Goal: Task Accomplishment & Management: Manage account settings

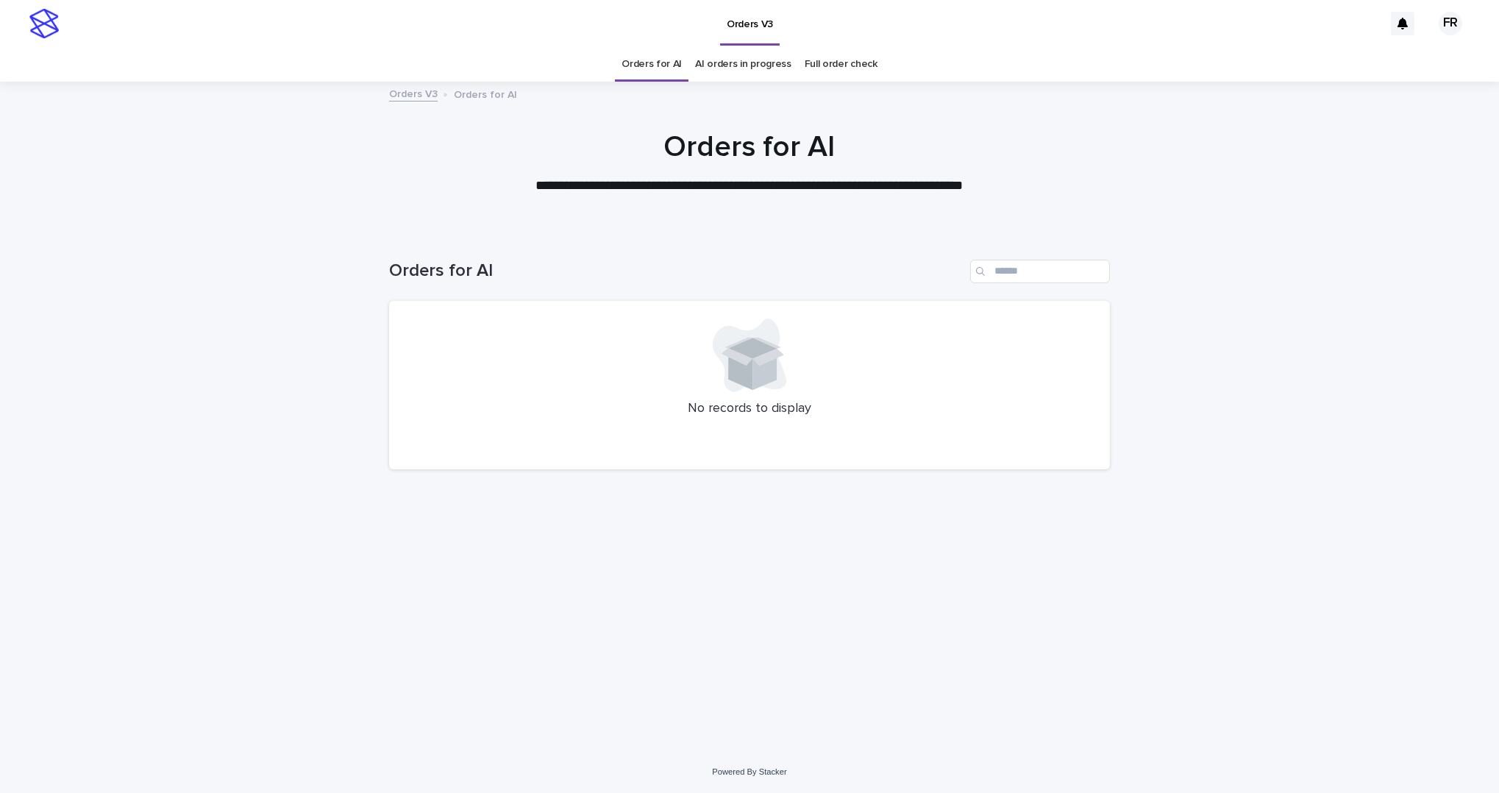
click at [433, 762] on div "**********" at bounding box center [749, 396] width 1499 height 793
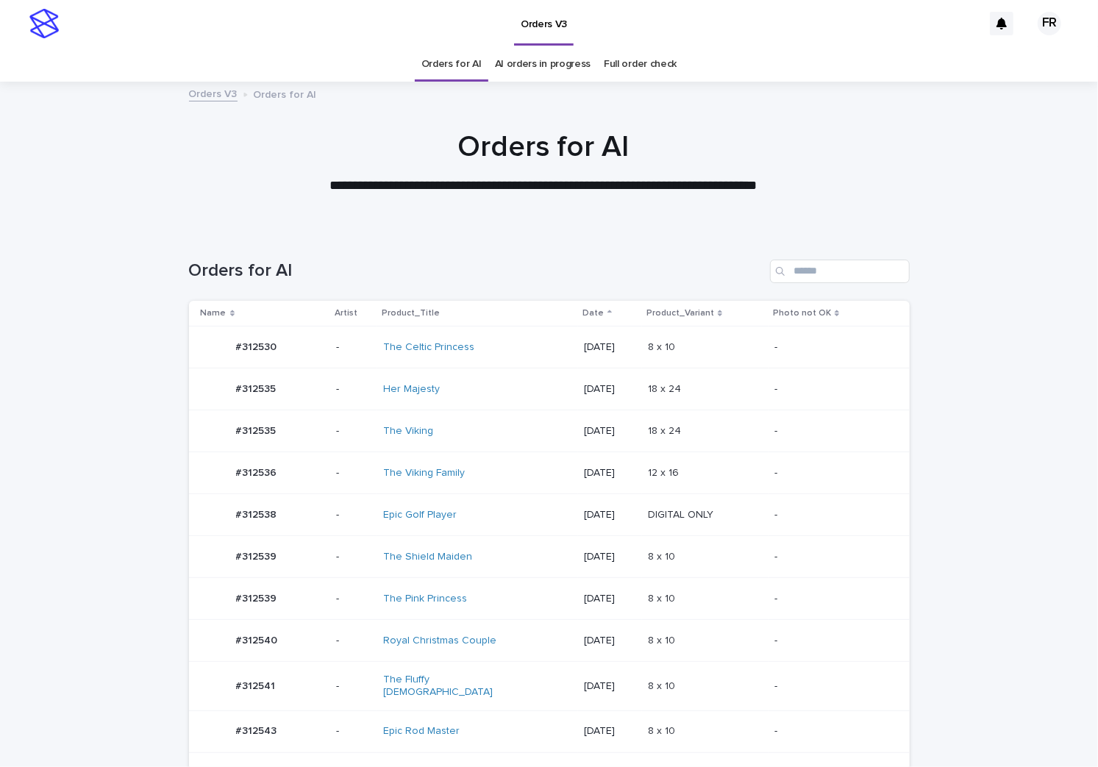
click at [271, 193] on p "**********" at bounding box center [543, 185] width 588 height 19
click at [636, 563] on div "[DATE]" at bounding box center [610, 557] width 52 height 24
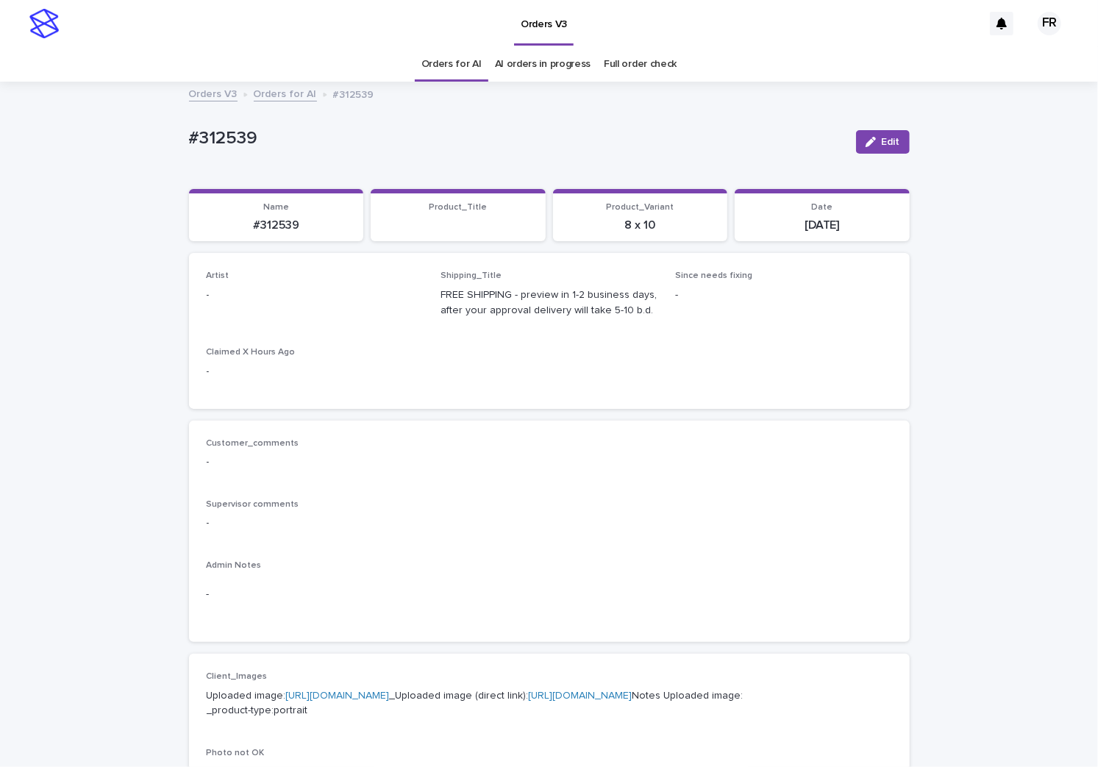
click at [882, 142] on span "Edit" at bounding box center [891, 142] width 18 height 10
click at [327, 297] on div "Select..." at bounding box center [291, 302] width 168 height 24
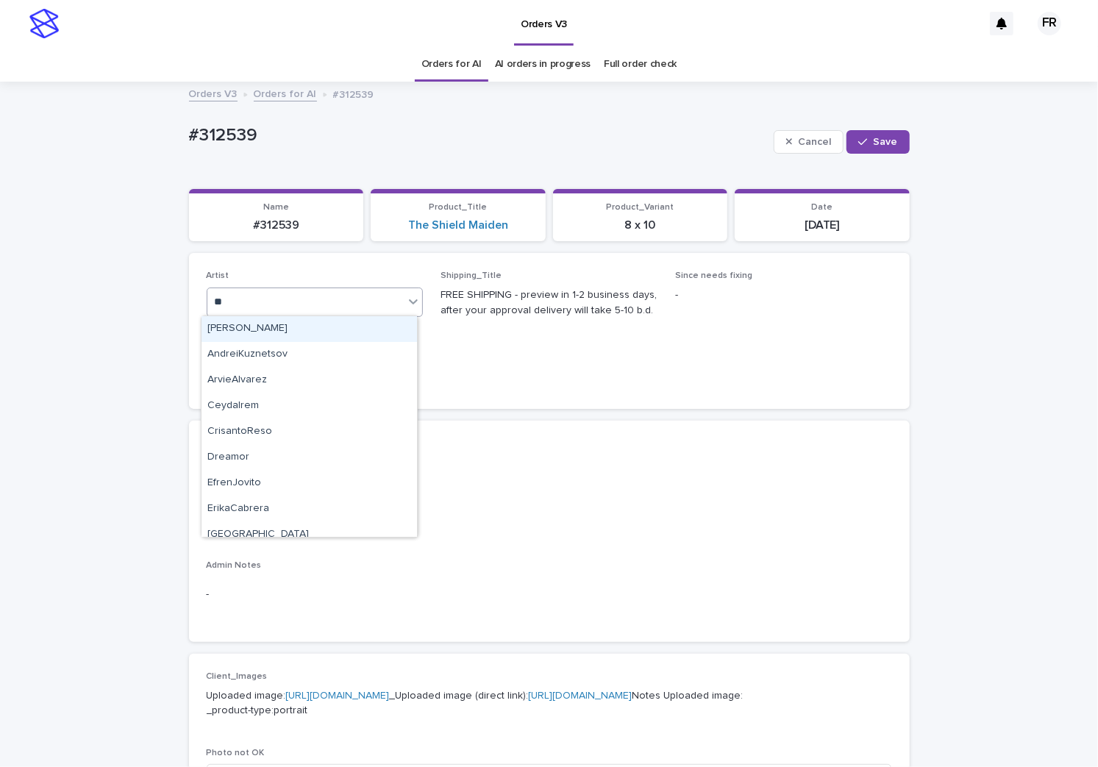
type input "***"
click at [281, 321] on div "FranciscoRebollo" at bounding box center [308, 329] width 215 height 26
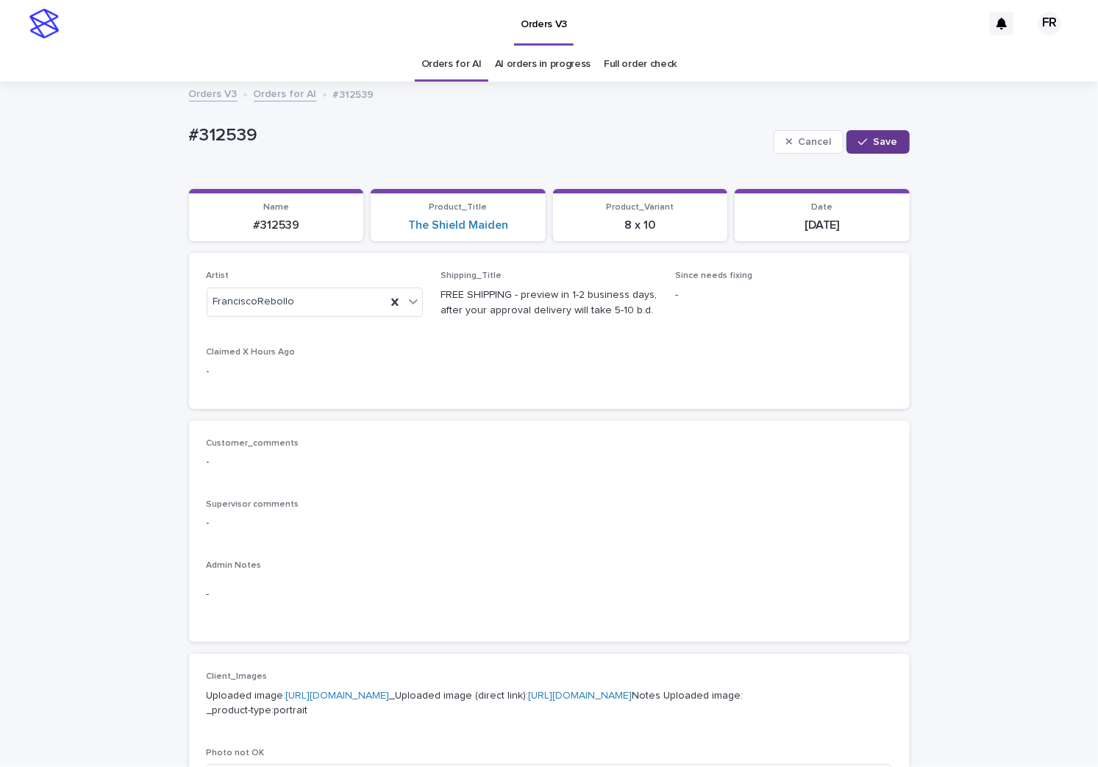
click at [863, 138] on icon "button" at bounding box center [862, 142] width 9 height 10
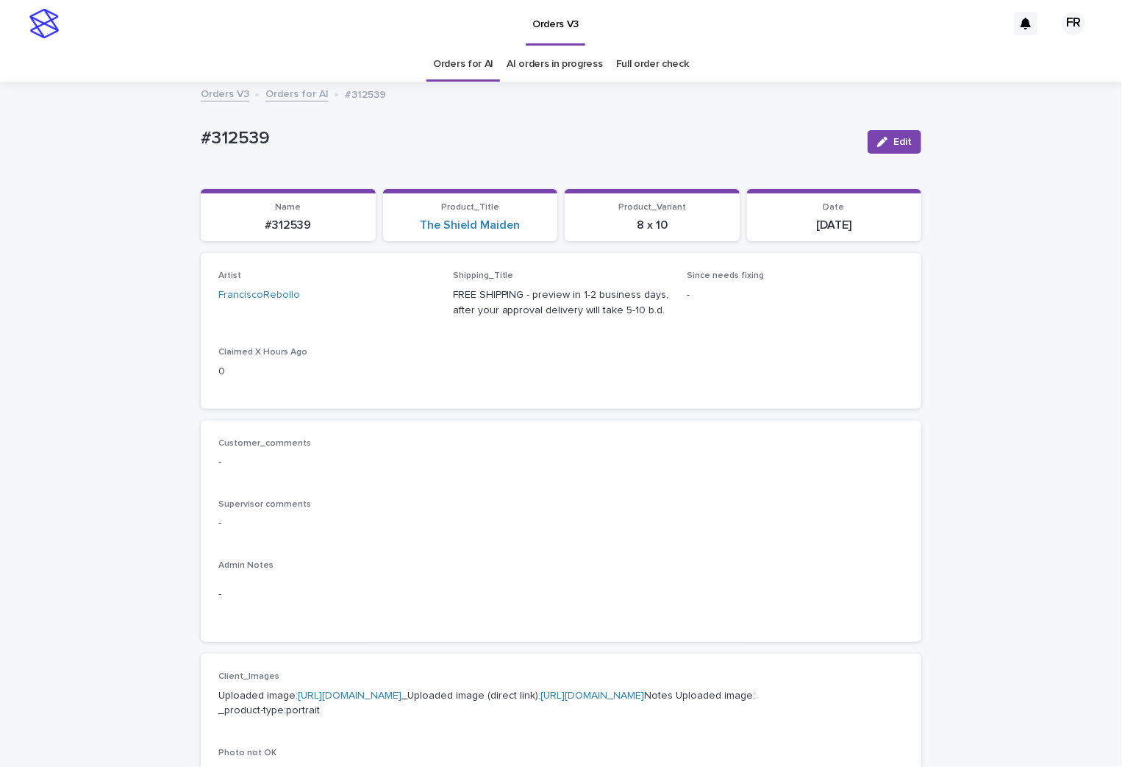
click at [285, 219] on p "#312539" at bounding box center [288, 225] width 157 height 14
copy p "312539"
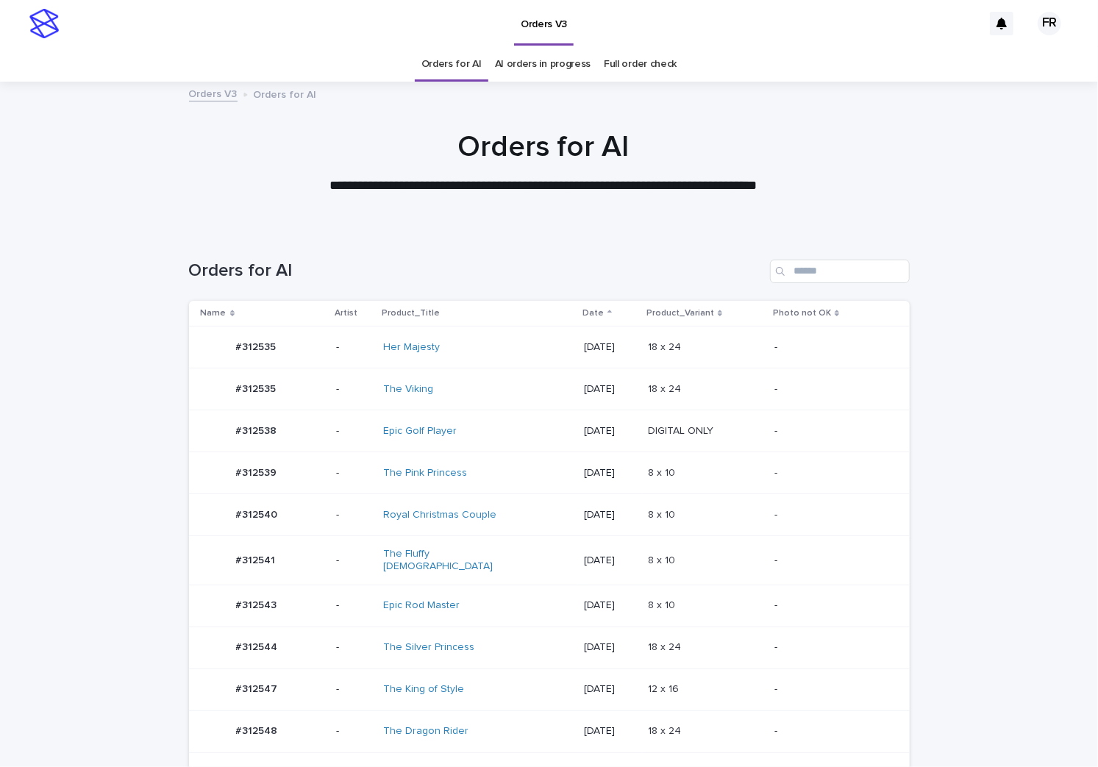
click at [440, 66] on link "Orders for AI" at bounding box center [451, 64] width 60 height 35
click at [440, 67] on link "Orders for AI" at bounding box center [451, 64] width 60 height 35
click at [741, 504] on div "8 x 10 8 x 10" at bounding box center [705, 515] width 115 height 24
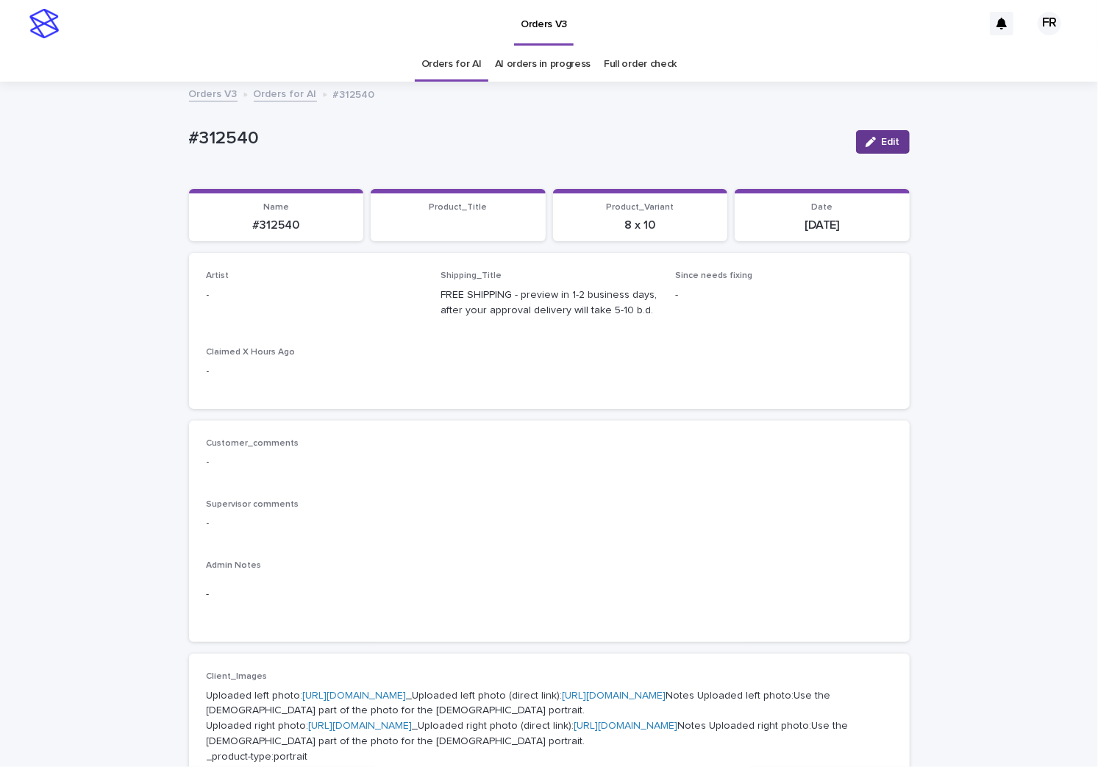
click at [866, 142] on icon "button" at bounding box center [871, 142] width 10 height 10
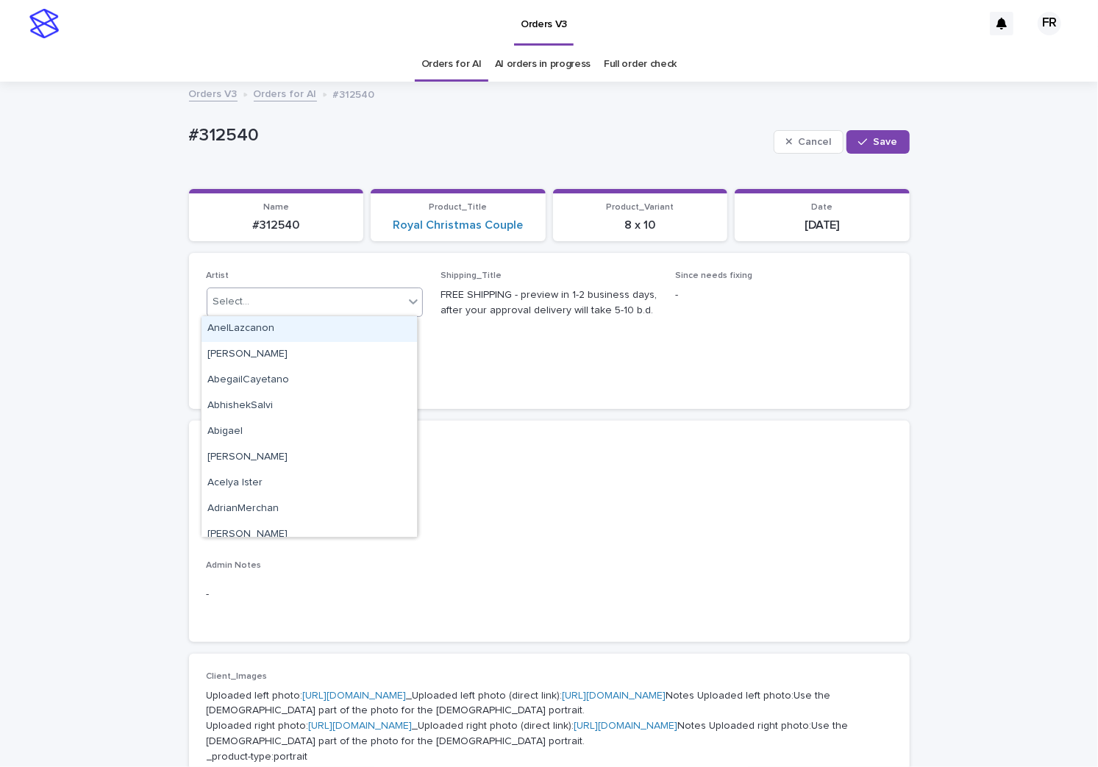
click at [243, 312] on div "Select..." at bounding box center [315, 302] width 217 height 29
type input "***"
click at [390, 331] on div "FranciscoRebollo" at bounding box center [308, 329] width 215 height 26
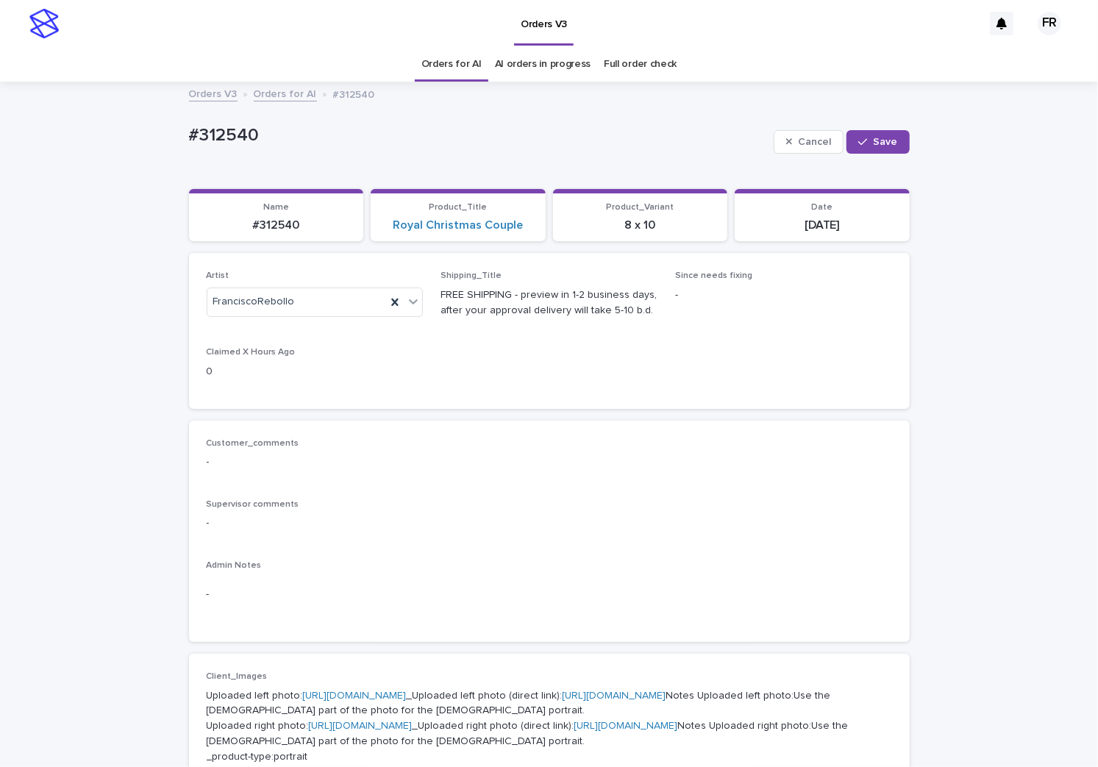
drag, startPoint x: 517, startPoint y: 127, endPoint x: 510, endPoint y: 115, distance: 14.5
click at [517, 125] on p "#312540" at bounding box center [478, 135] width 579 height 21
click at [443, 66] on link "Orders for AI" at bounding box center [451, 64] width 60 height 35
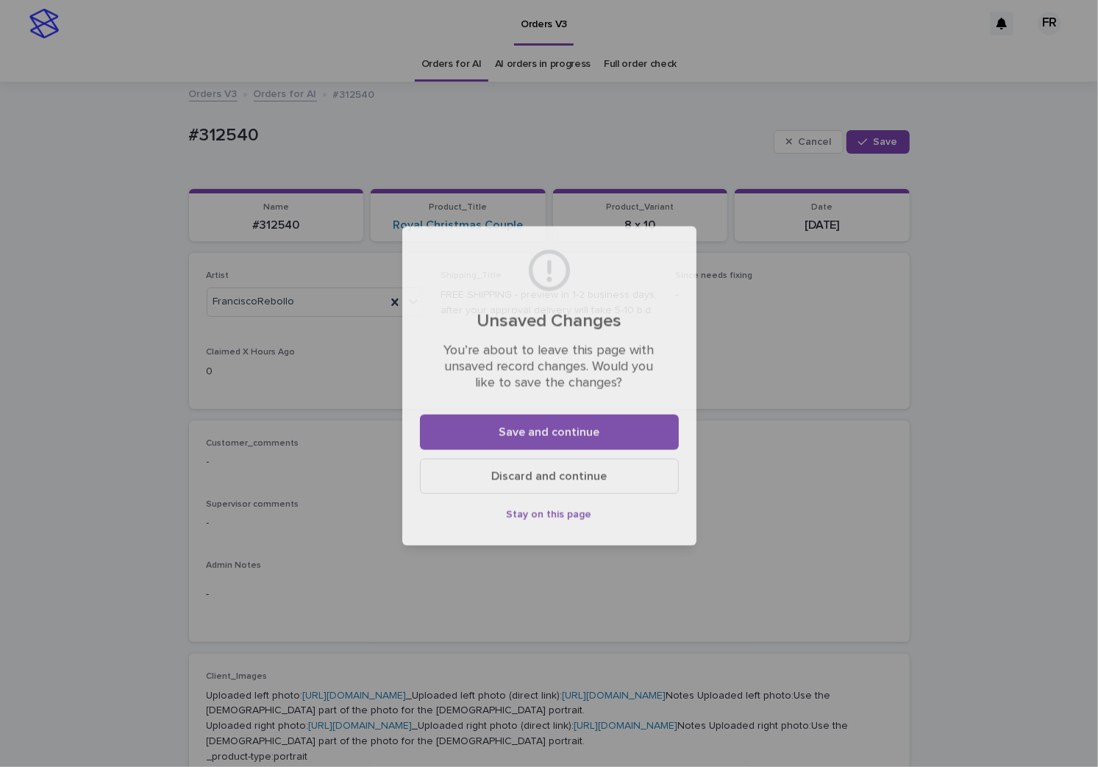
click at [443, 64] on div "Unsaved Changes You’re about to leave this page with unsaved record changes. Wo…" at bounding box center [549, 383] width 1098 height 767
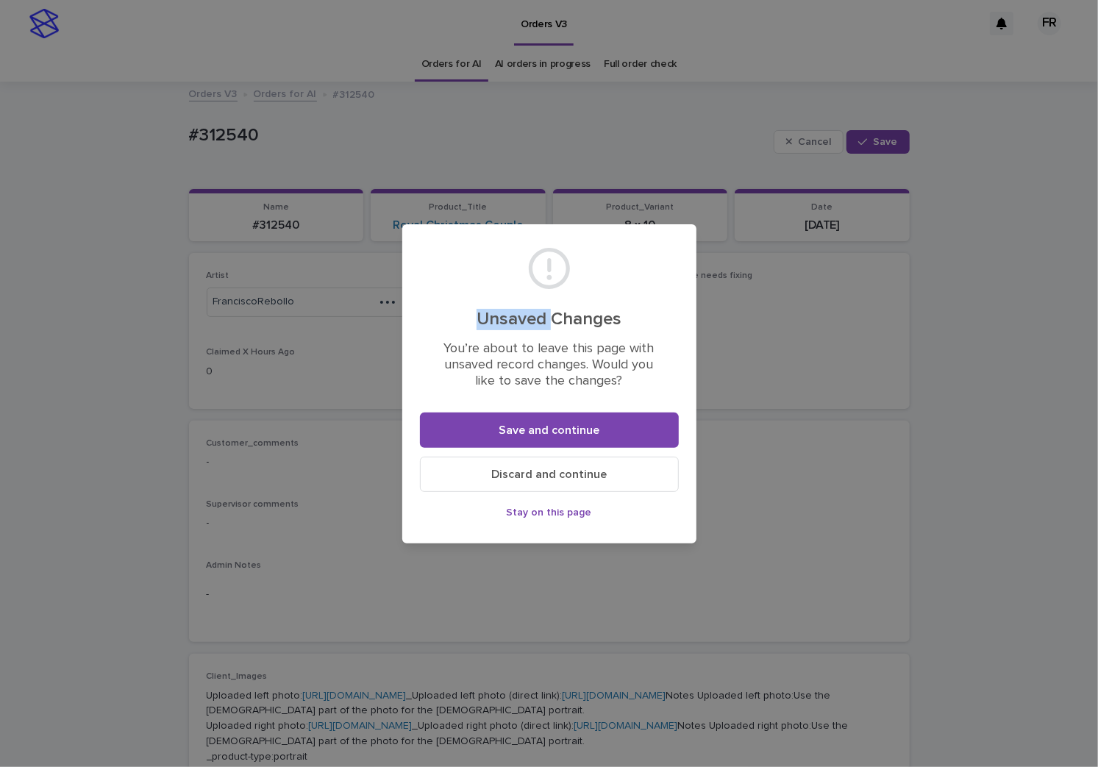
click at [550, 482] on button "Discard and continue" at bounding box center [549, 474] width 259 height 35
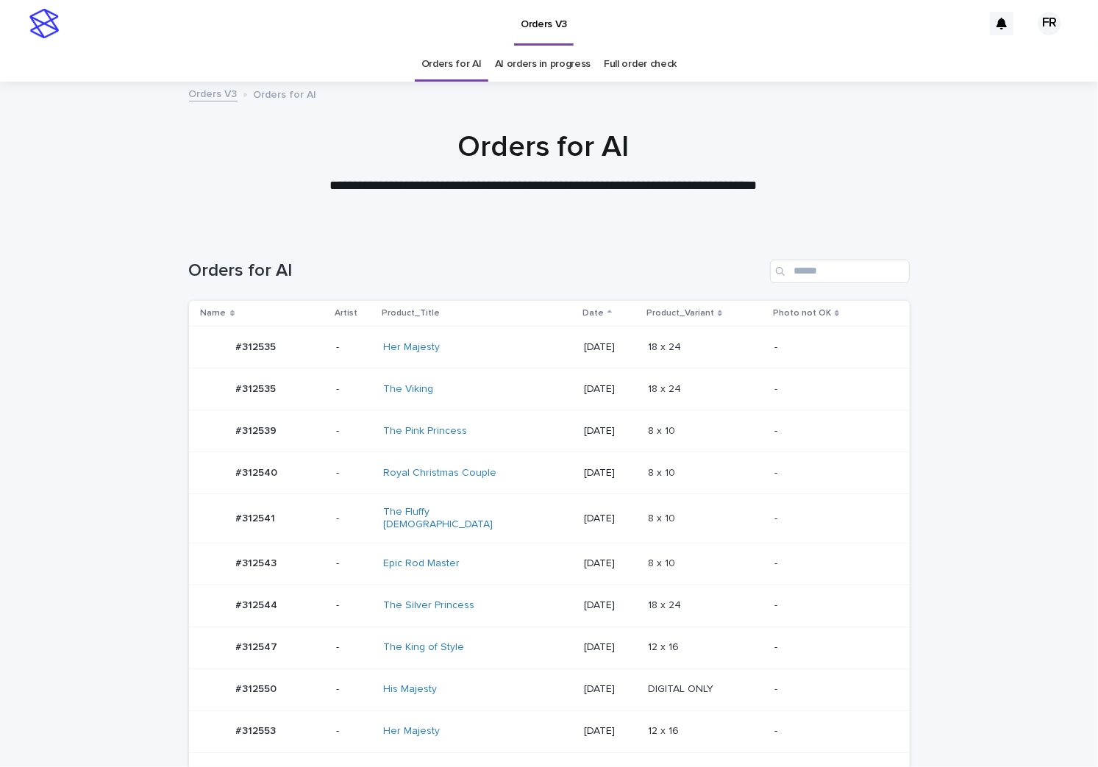
click at [584, 552] on div "[DATE]" at bounding box center [610, 564] width 52 height 24
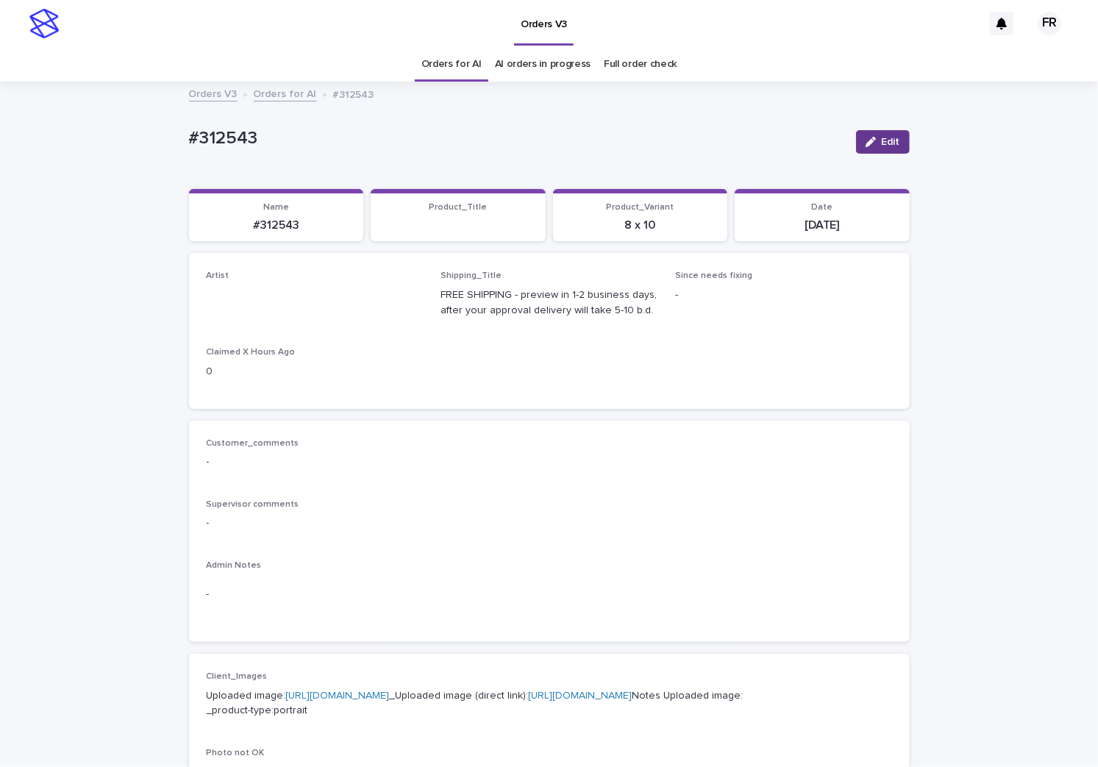
click at [889, 140] on span "Edit" at bounding box center [891, 142] width 18 height 10
click at [332, 300] on div "RoxsanaRoa" at bounding box center [296, 302] width 179 height 24
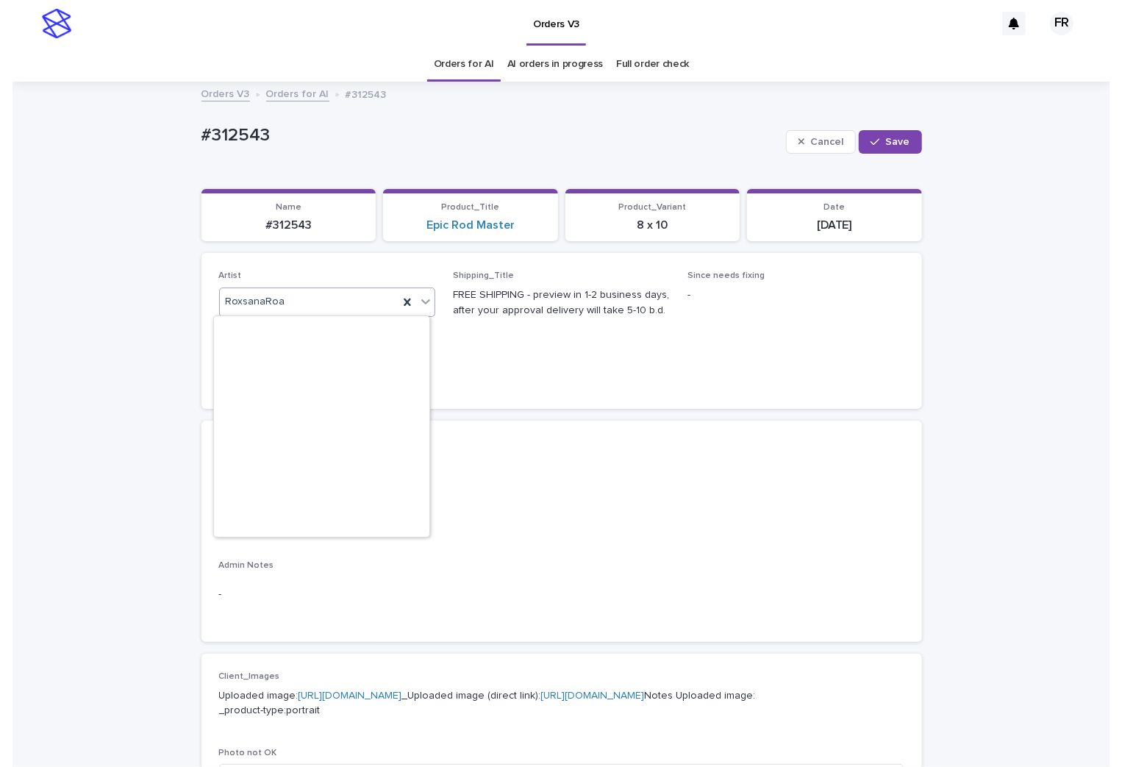
scroll to position [9522, 0]
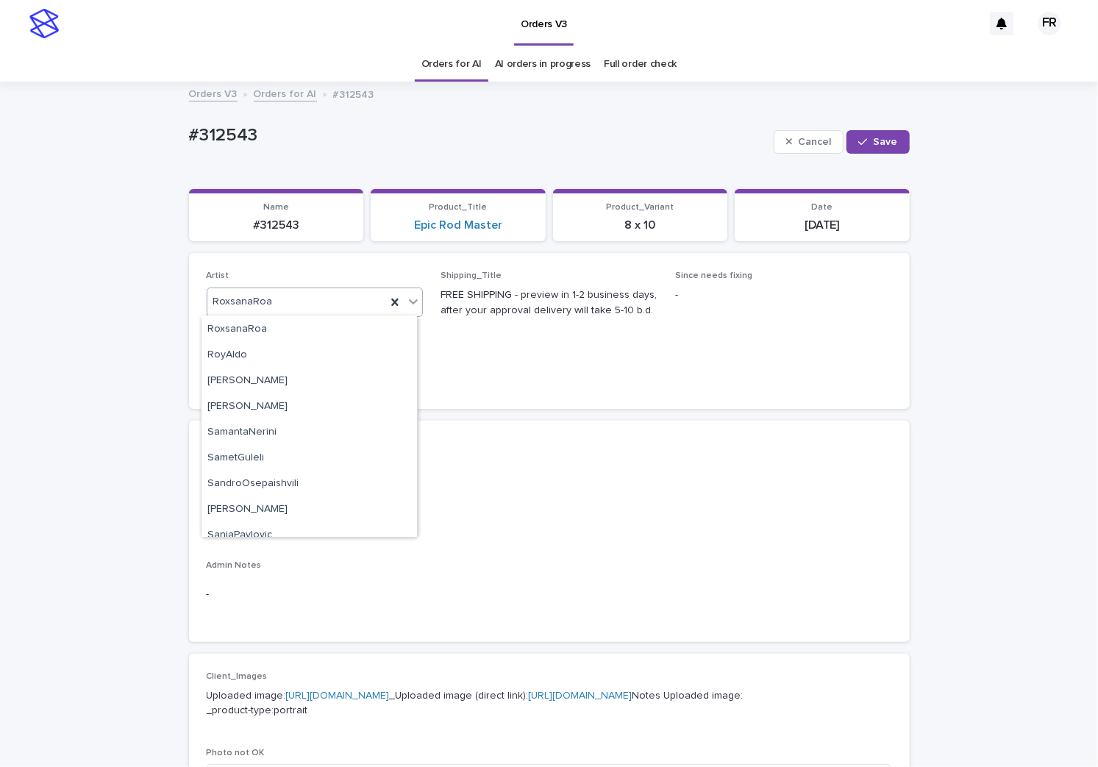
click at [437, 89] on div "Orders V3 Orders for AI #312543" at bounding box center [549, 95] width 735 height 21
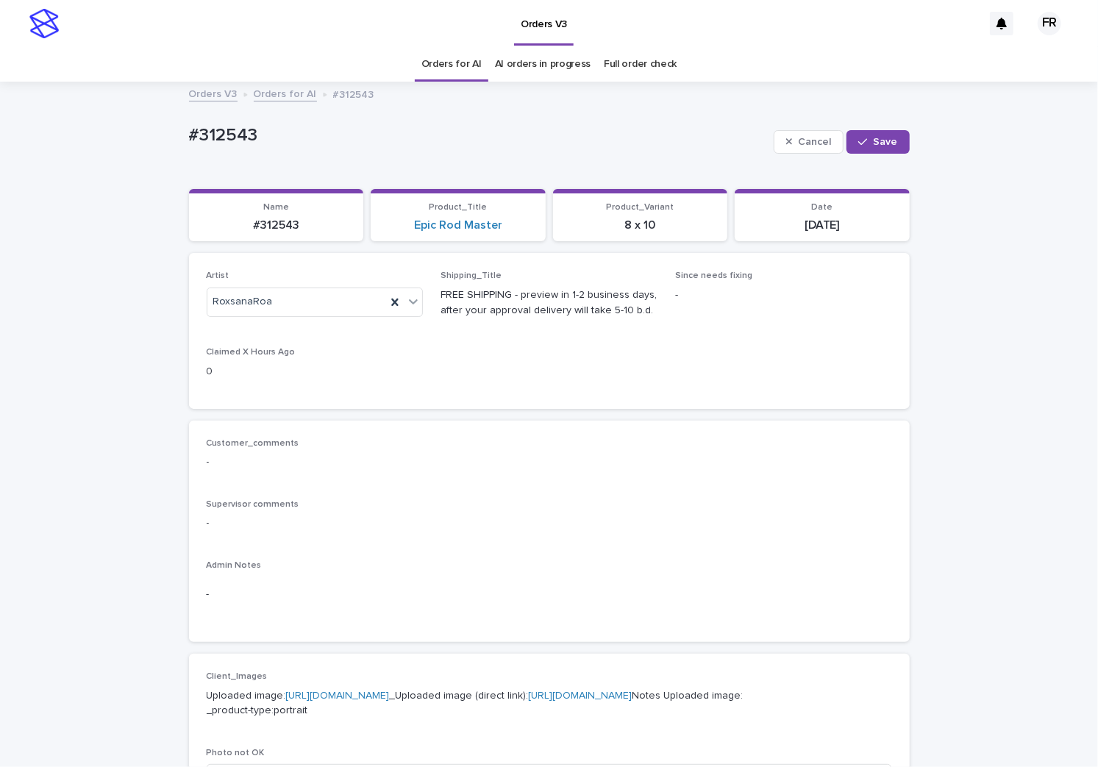
click at [449, 67] on link "Orders for AI" at bounding box center [451, 64] width 60 height 35
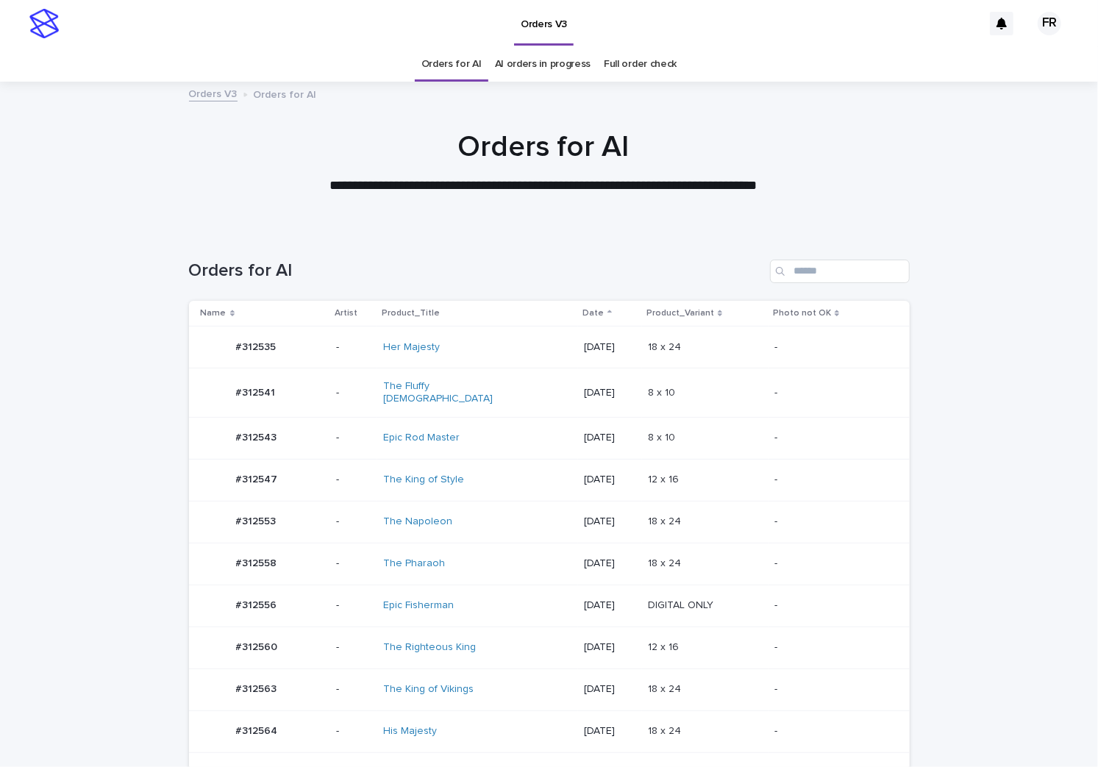
click at [451, 67] on link "Orders for AI" at bounding box center [451, 64] width 60 height 35
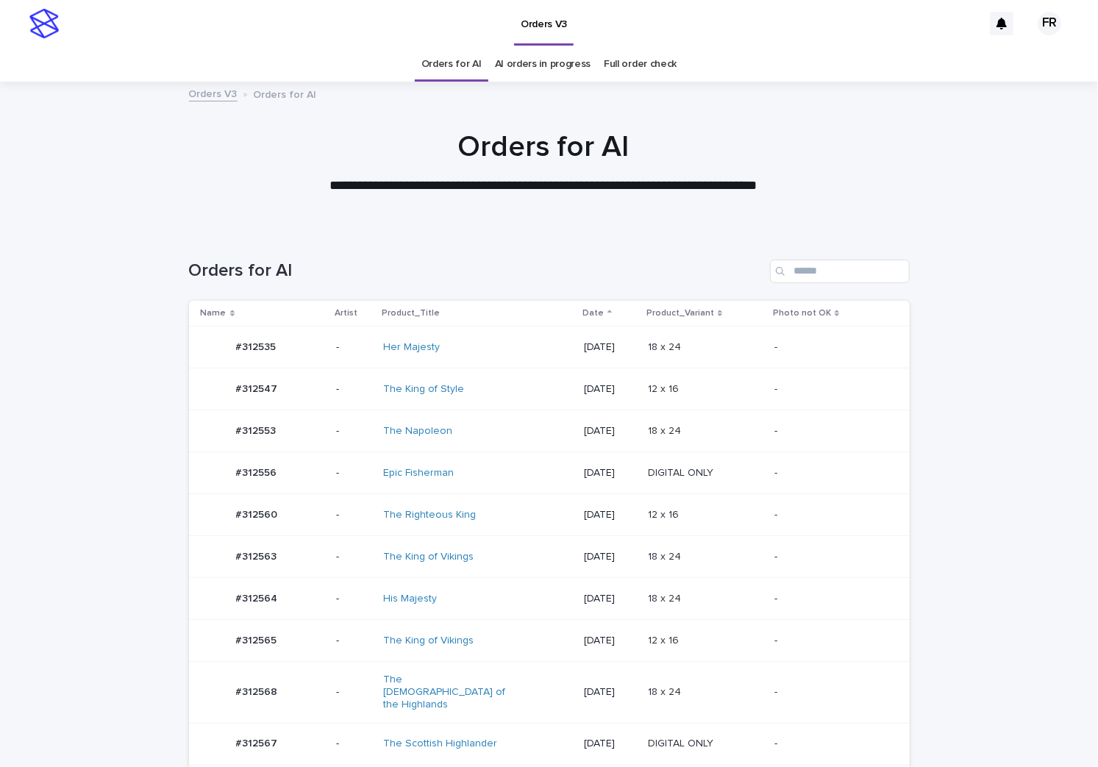
click at [451, 67] on link "Orders for AI" at bounding box center [451, 64] width 60 height 35
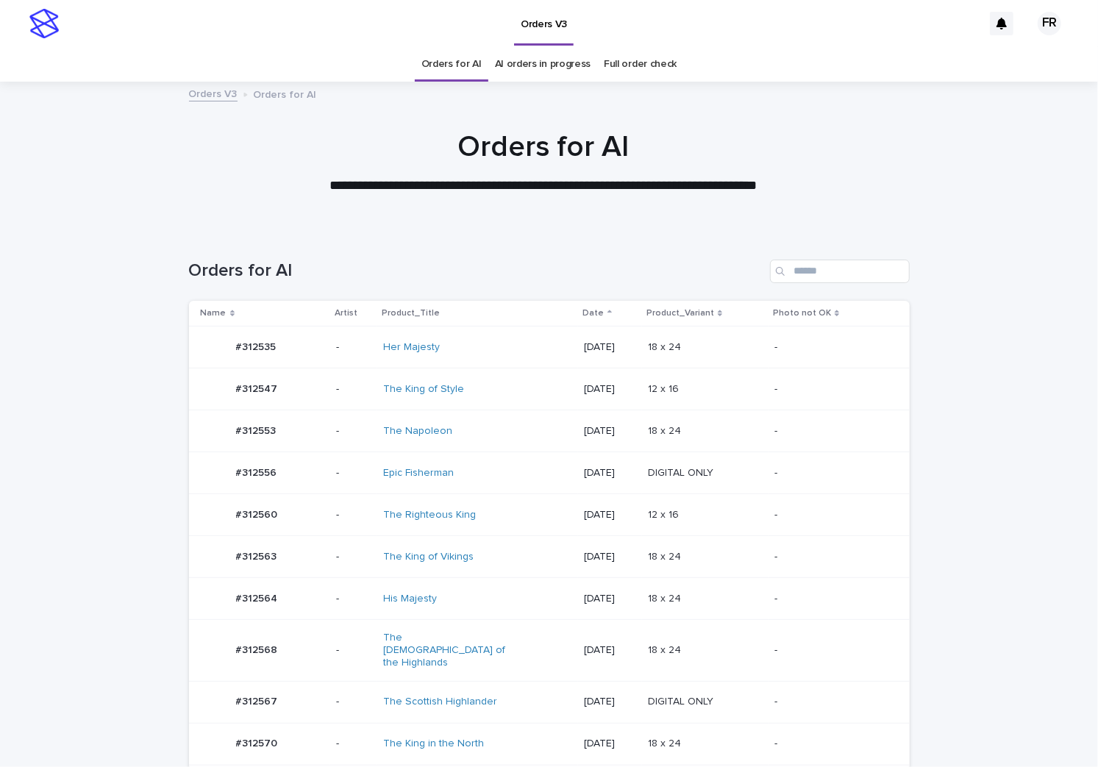
click at [578, 406] on td "[DATE]" at bounding box center [610, 389] width 64 height 42
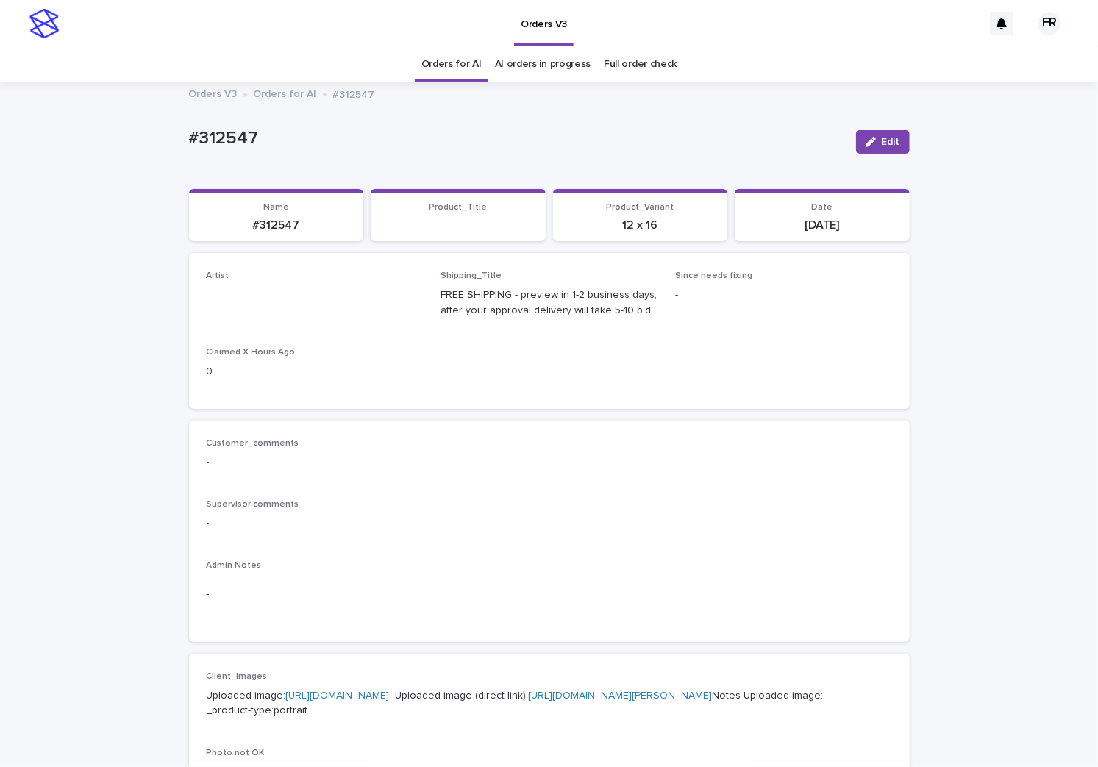
drag, startPoint x: 880, startPoint y: 131, endPoint x: 787, endPoint y: 175, distance: 103.3
click at [880, 131] on button "Edit" at bounding box center [883, 142] width 54 height 24
drag, startPoint x: 431, startPoint y: 84, endPoint x: 440, endPoint y: 80, distance: 10.2
click at [432, 84] on div "#312547 Cancel Save #312547 Cancel Save Sorry, there was an error saving your r…" at bounding box center [549, 737] width 721 height 1308
click at [440, 79] on link "Orders for AI" at bounding box center [451, 64] width 60 height 35
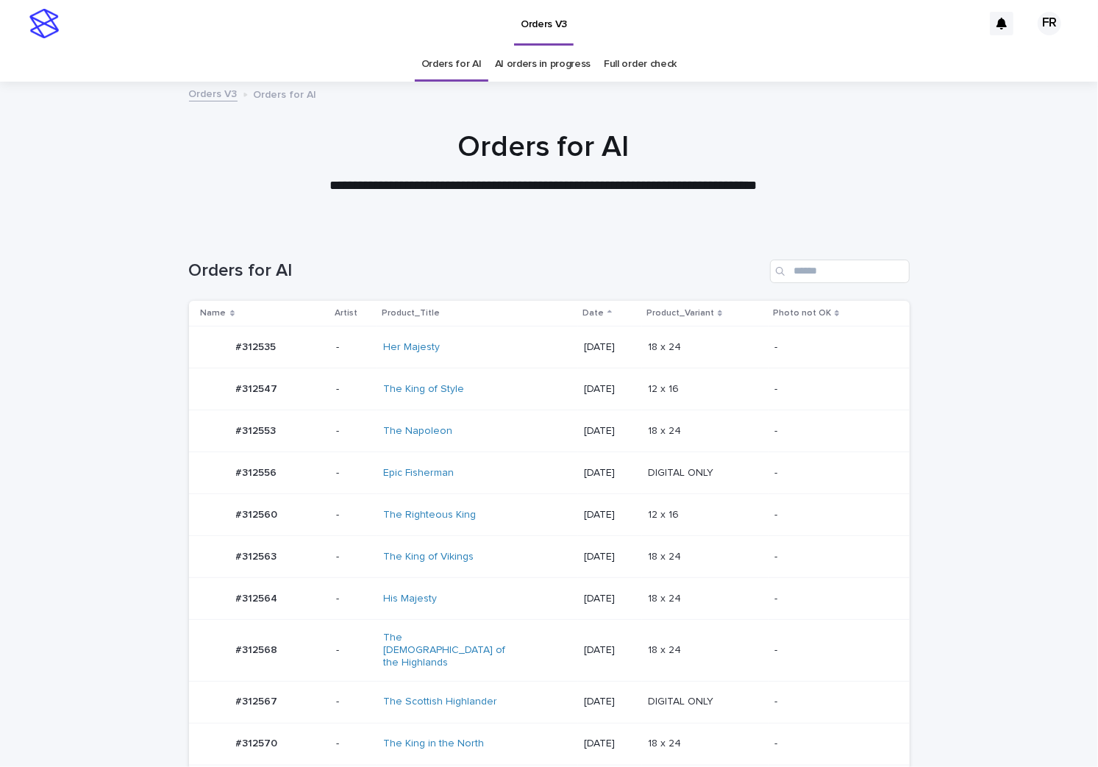
click at [443, 73] on link "Orders for AI" at bounding box center [451, 64] width 60 height 35
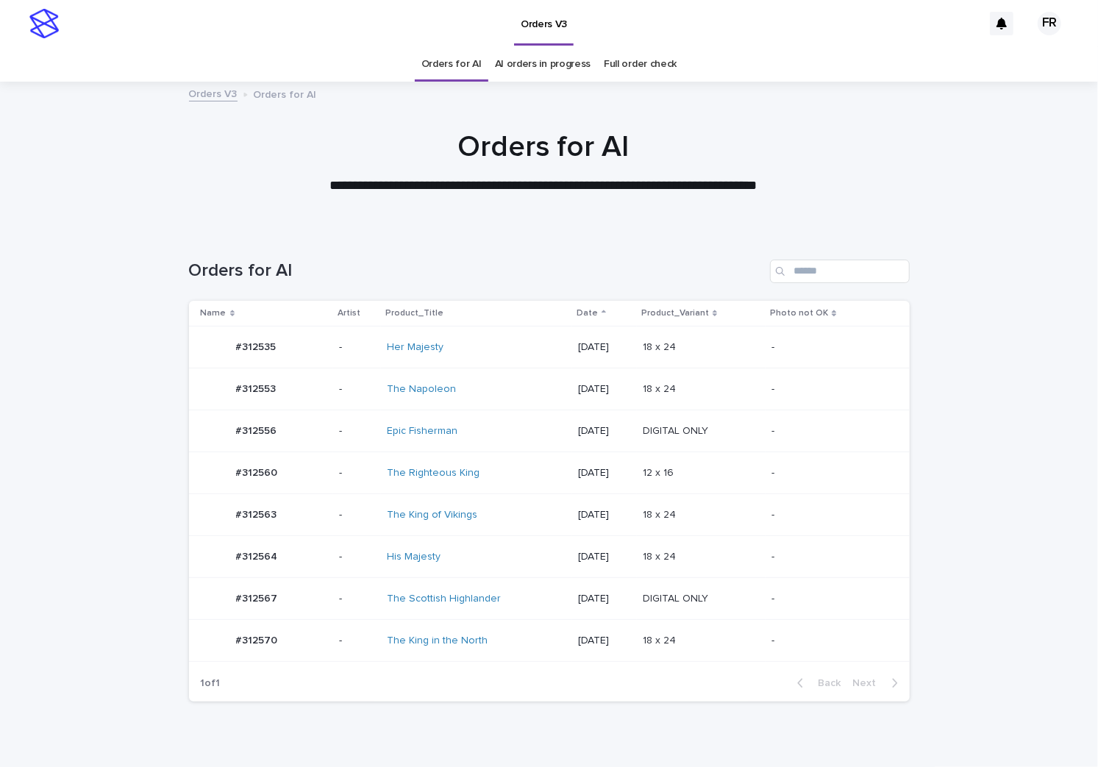
click at [729, 641] on p at bounding box center [701, 641] width 117 height 13
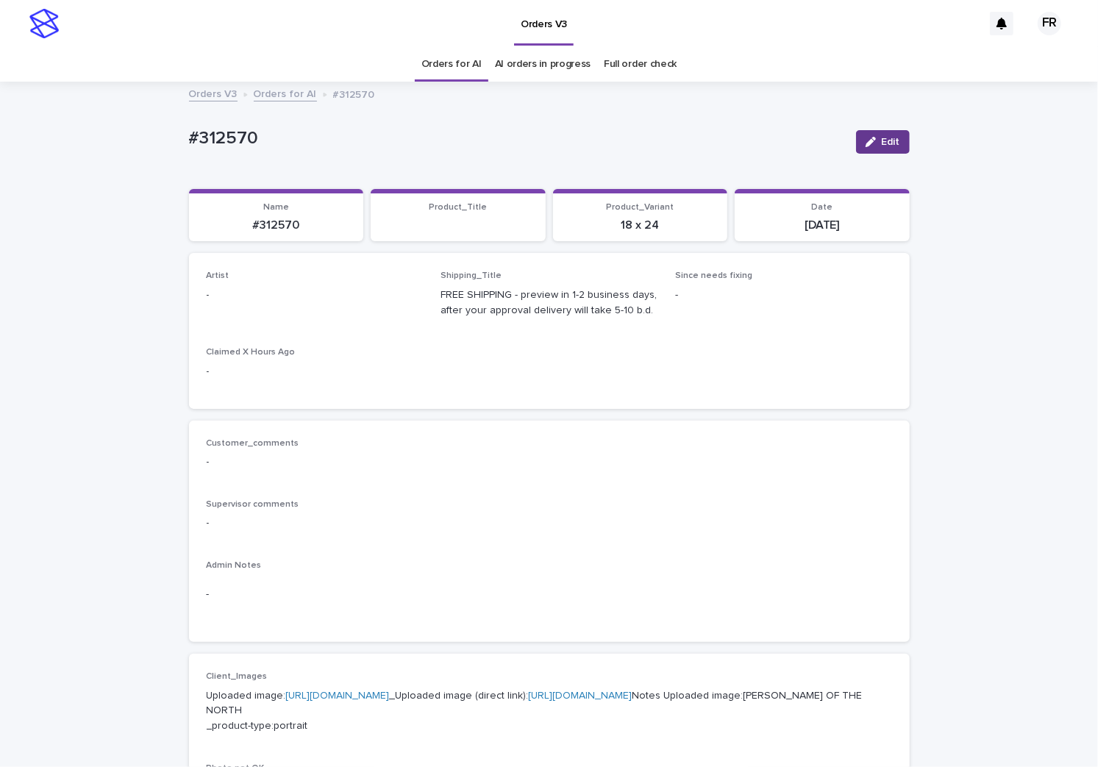
click at [870, 142] on icon "button" at bounding box center [871, 142] width 10 height 10
click at [278, 314] on div "Artist Select..." at bounding box center [315, 299] width 217 height 57
click at [278, 313] on div "Select..." at bounding box center [305, 302] width 197 height 24
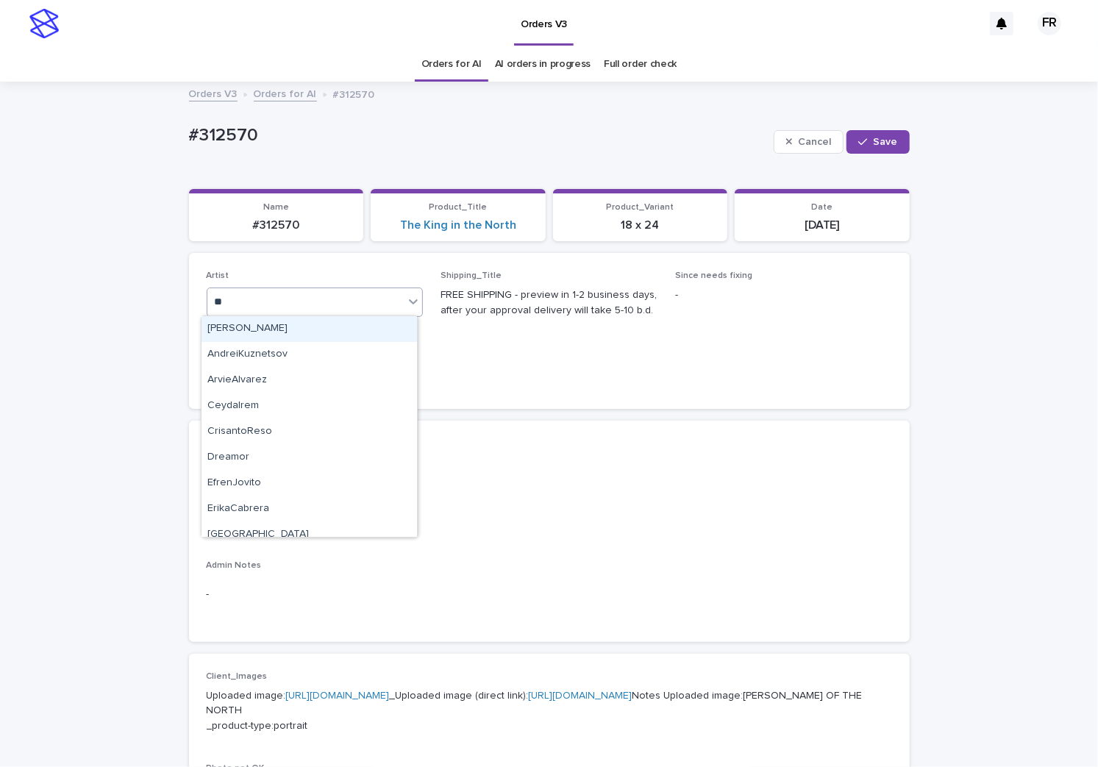
type input "***"
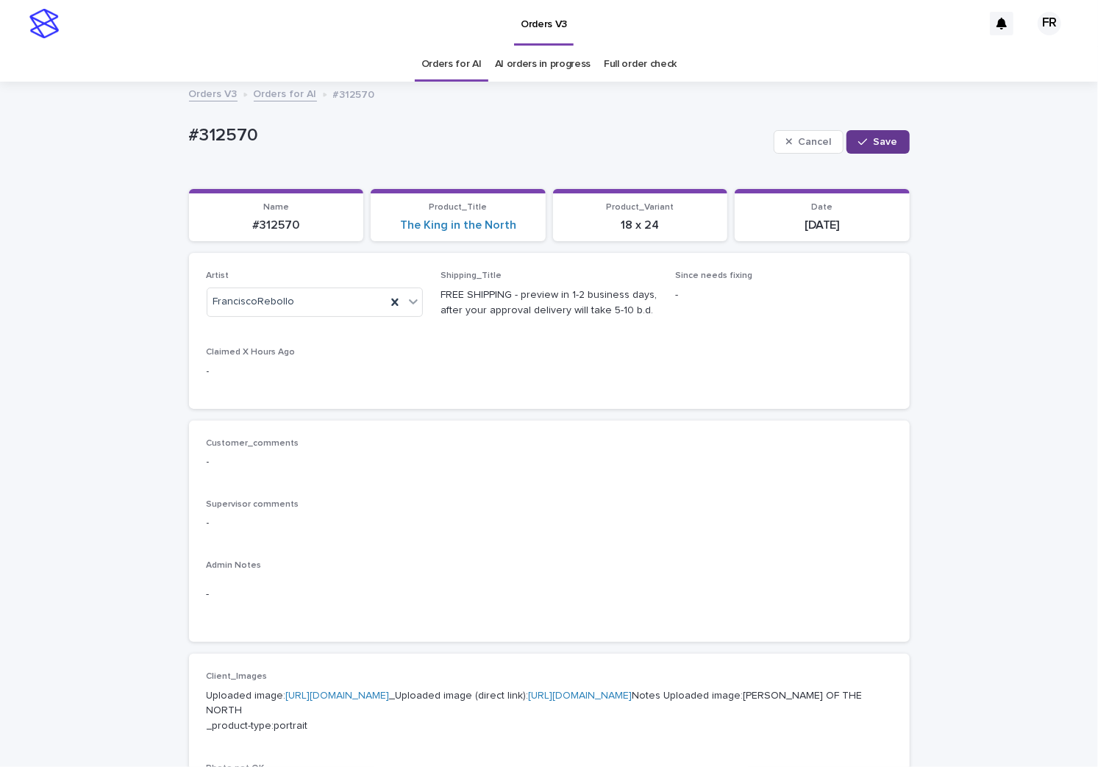
click at [877, 144] on span "Save" at bounding box center [886, 142] width 24 height 10
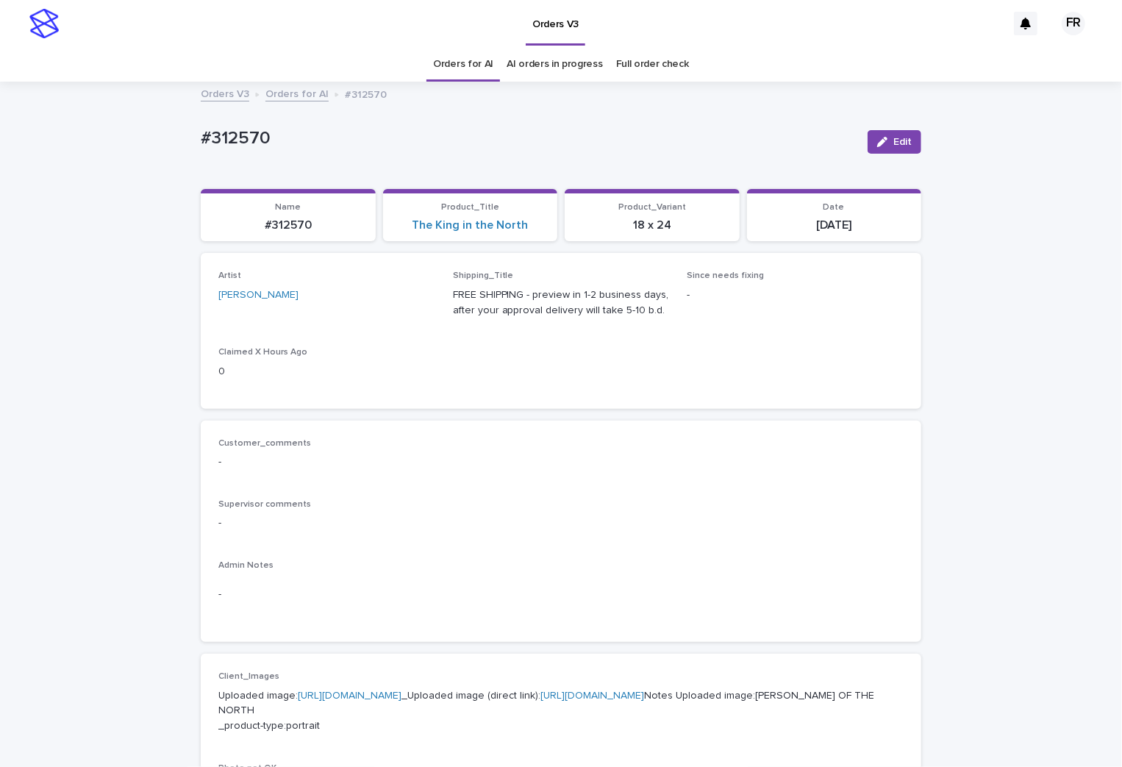
click at [291, 227] on p "#312570" at bounding box center [288, 225] width 157 height 14
copy p "312570"
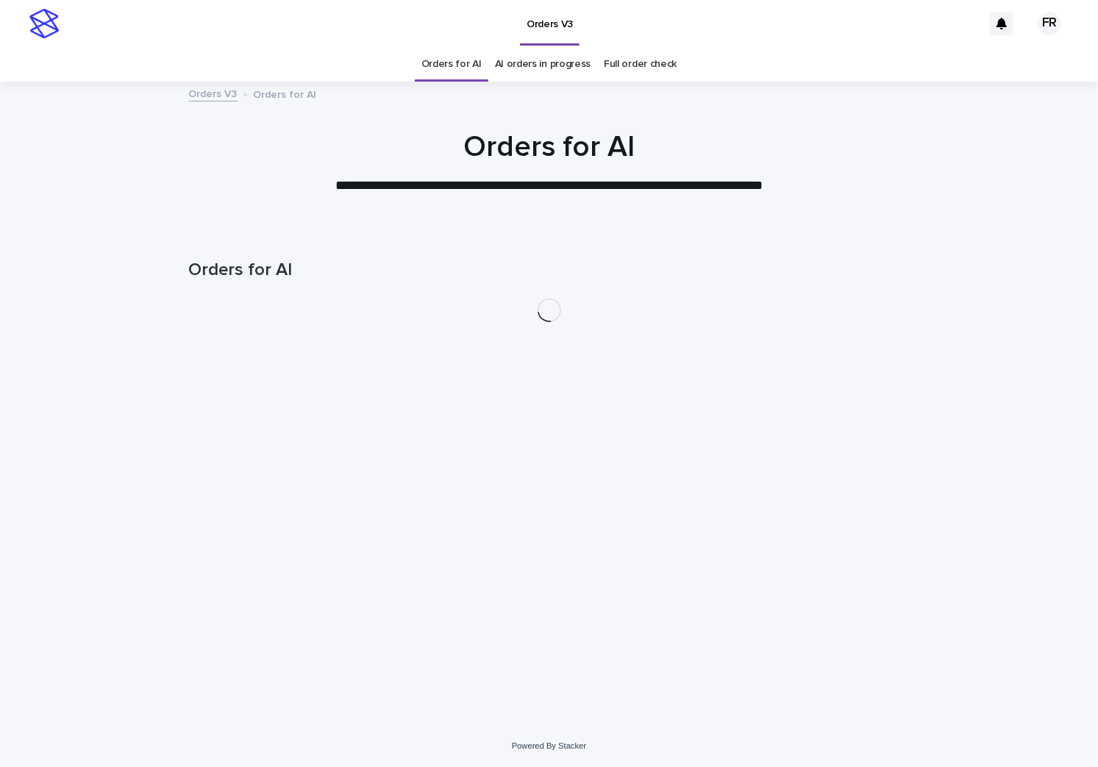
click at [448, 71] on link "Orders for AI" at bounding box center [451, 64] width 60 height 35
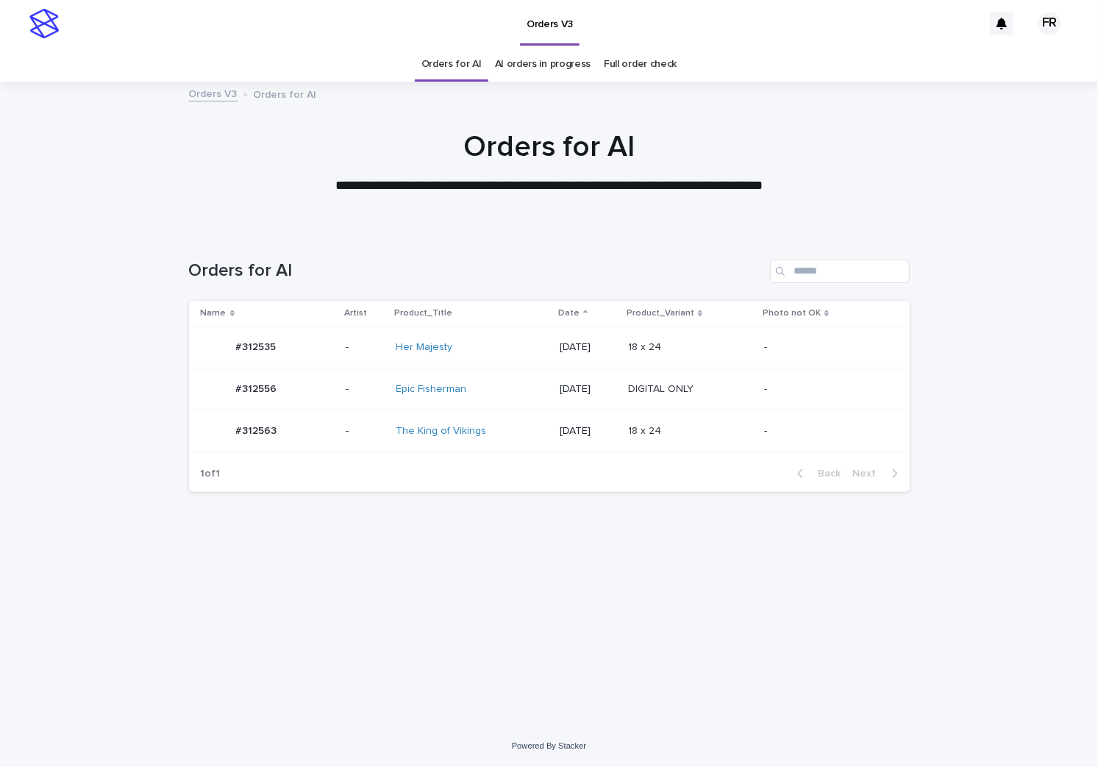
click at [448, 71] on link "Orders for AI" at bounding box center [451, 64] width 60 height 35
click at [683, 390] on p "DIGITAL ONLY" at bounding box center [662, 387] width 68 height 15
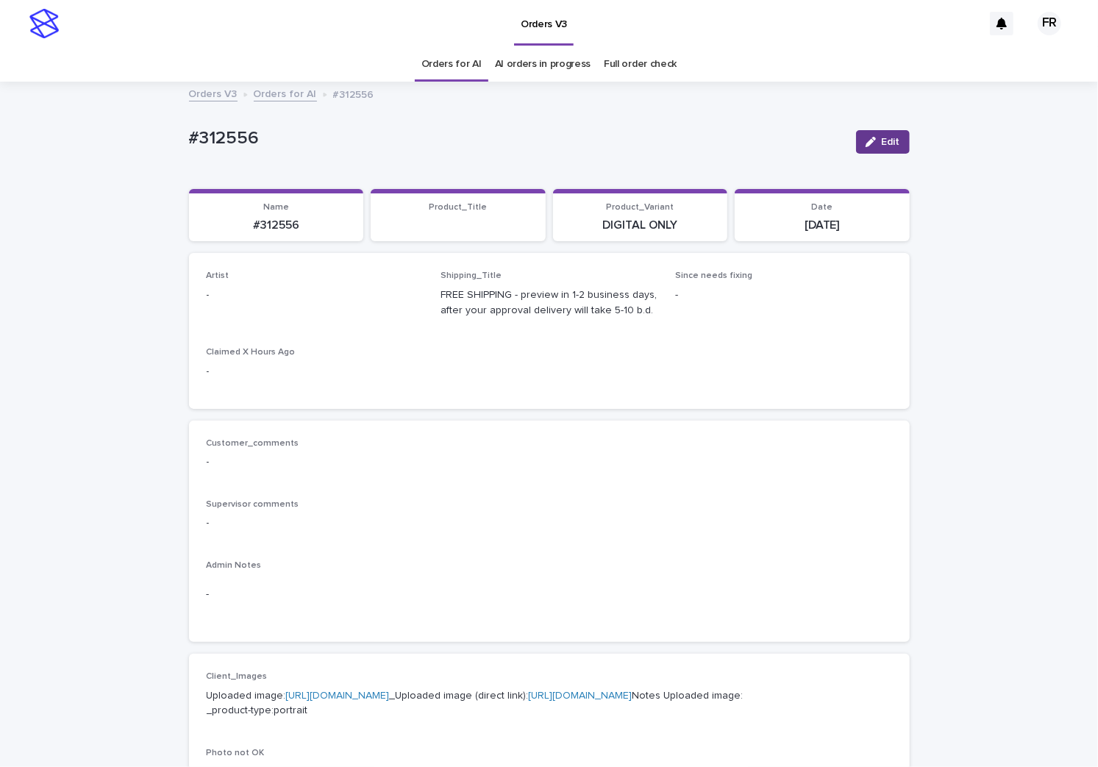
click at [892, 132] on button "Edit" at bounding box center [883, 142] width 54 height 24
click at [291, 304] on div "Select..." at bounding box center [291, 302] width 168 height 24
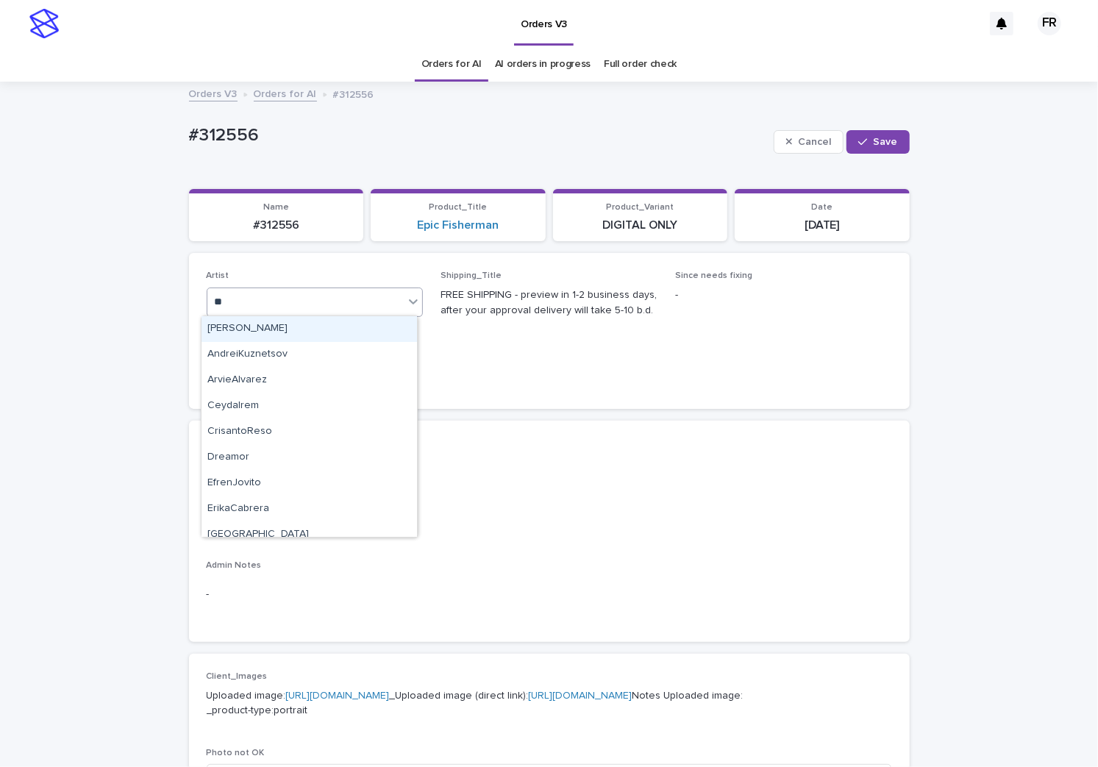
type input "***"
click at [263, 324] on div "FranciscoRebollo" at bounding box center [308, 329] width 215 height 26
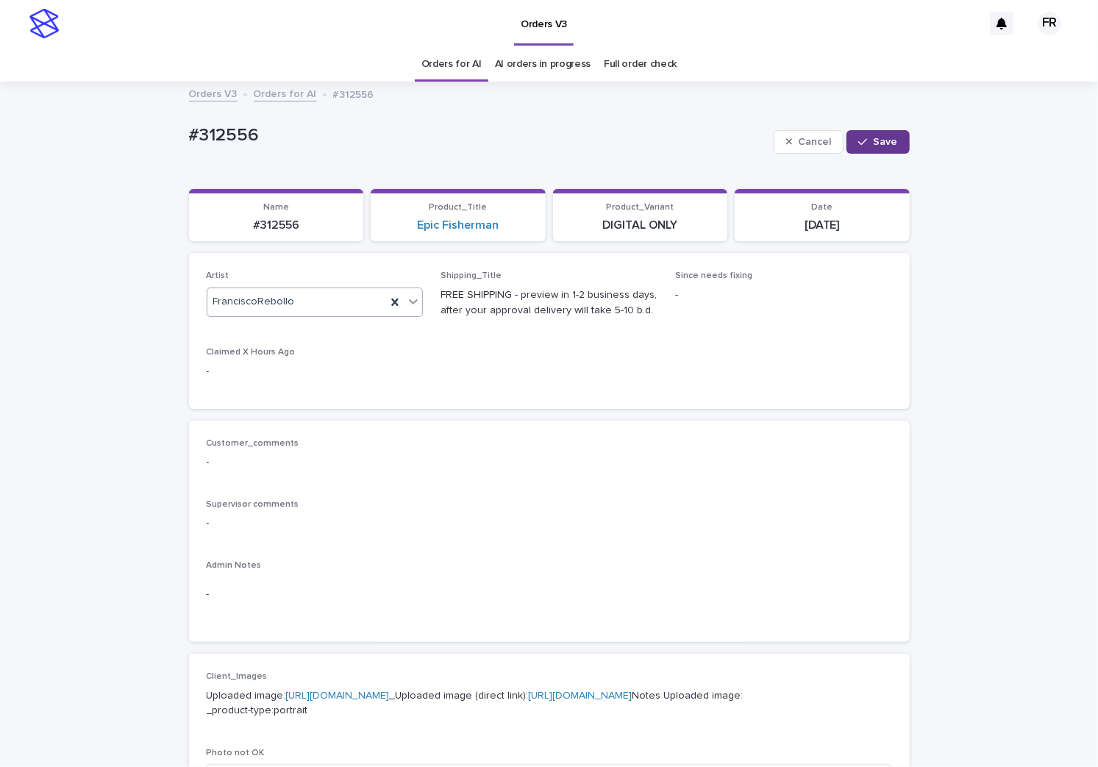
click at [864, 141] on div "button" at bounding box center [865, 142] width 15 height 10
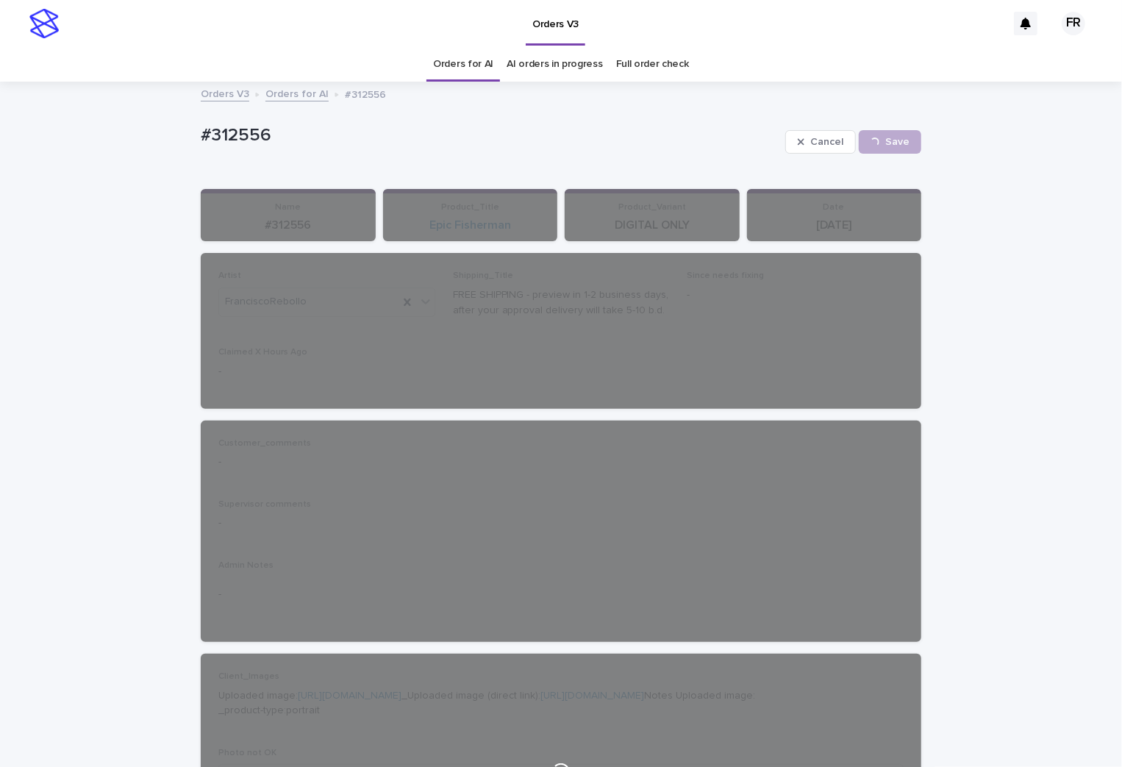
drag, startPoint x: 89, startPoint y: 152, endPoint x: 58, endPoint y: 130, distance: 38.0
click at [88, 151] on div "Loading... Saving… Loading... Saving… #312556 Cancel Save #312556 Cancel Loadin…" at bounding box center [561, 774] width 1122 height 1382
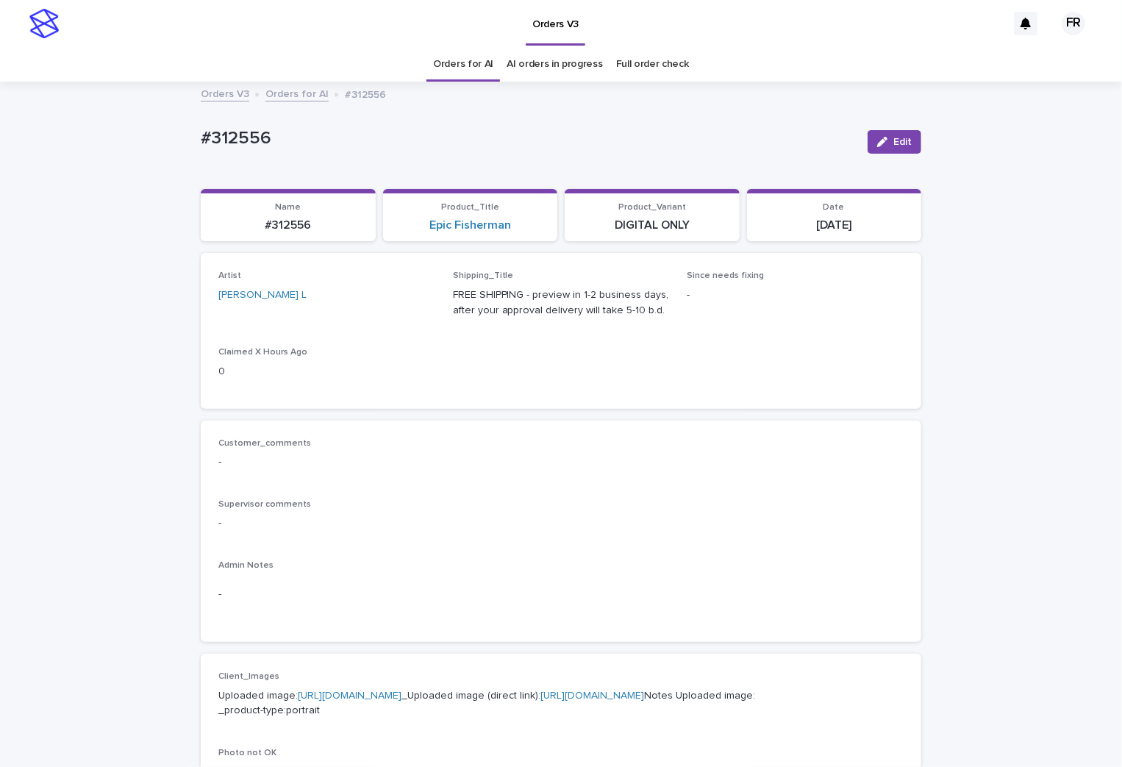
click at [279, 215] on div "#312556" at bounding box center [288, 223] width 157 height 17
click at [282, 220] on p "#312556" at bounding box center [288, 225] width 157 height 14
copy p "312556"
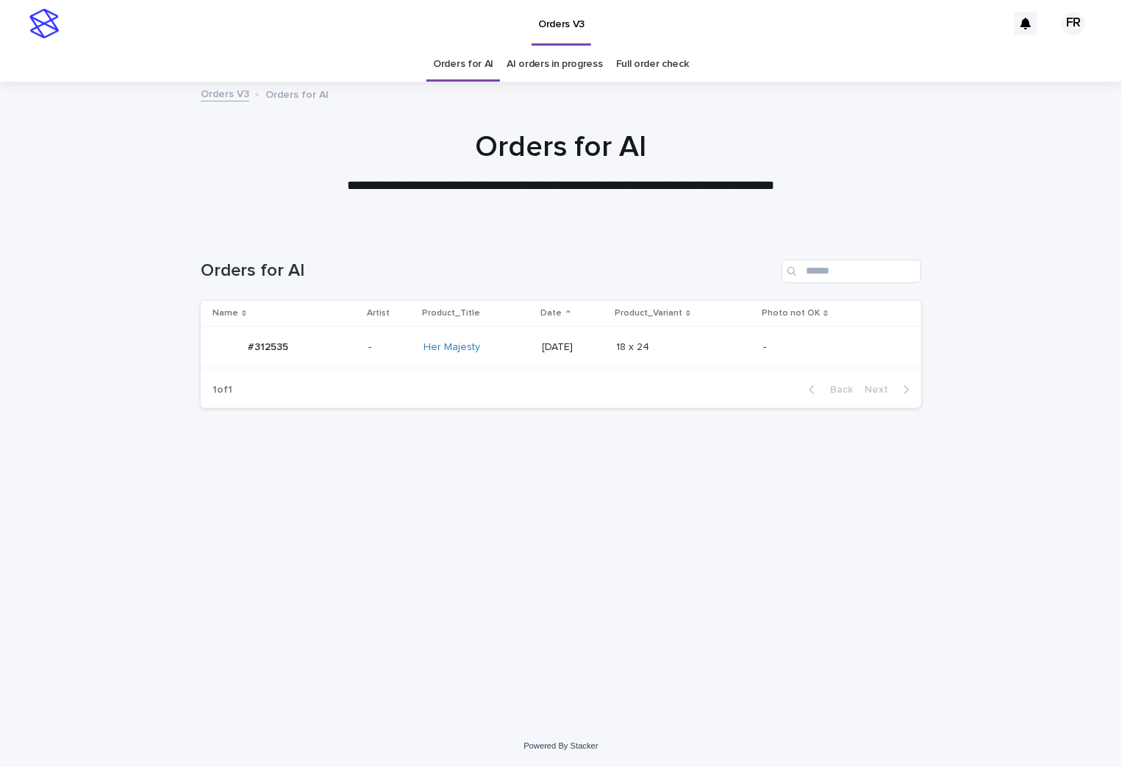
click at [451, 60] on link "Orders for AI" at bounding box center [463, 64] width 60 height 35
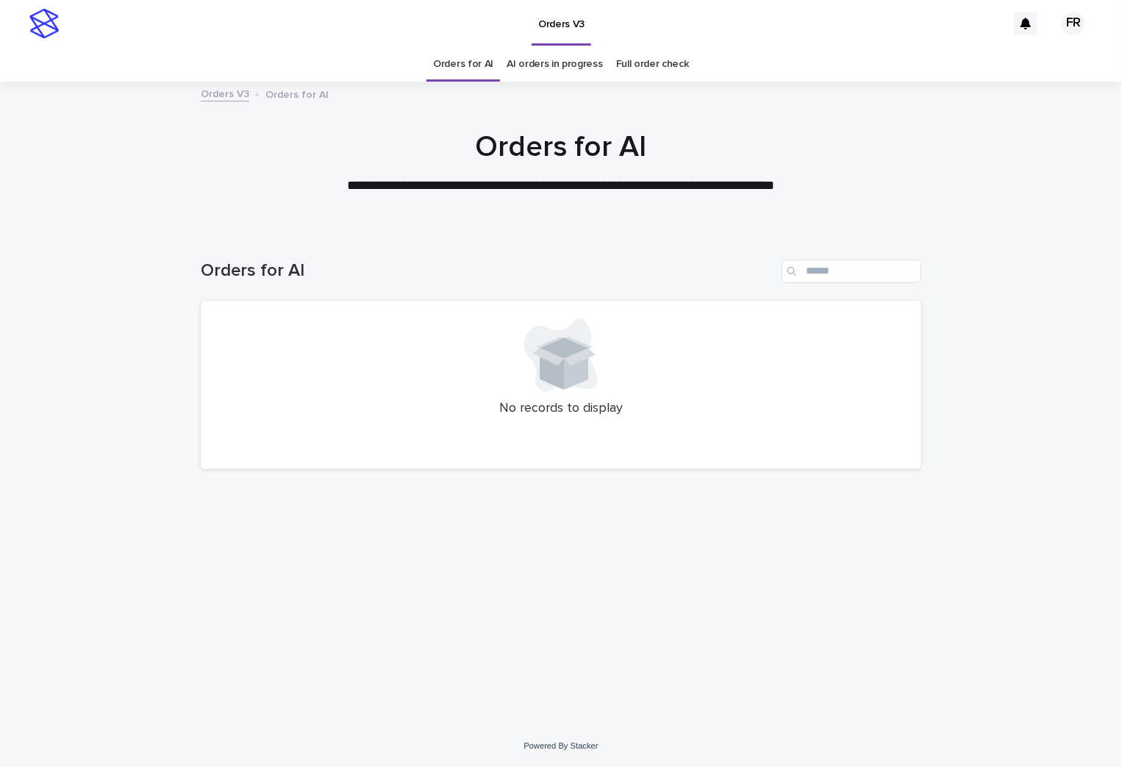
click at [143, 118] on div at bounding box center [561, 155] width 1122 height 147
